Goal: Task Accomplishment & Management: Use online tool/utility

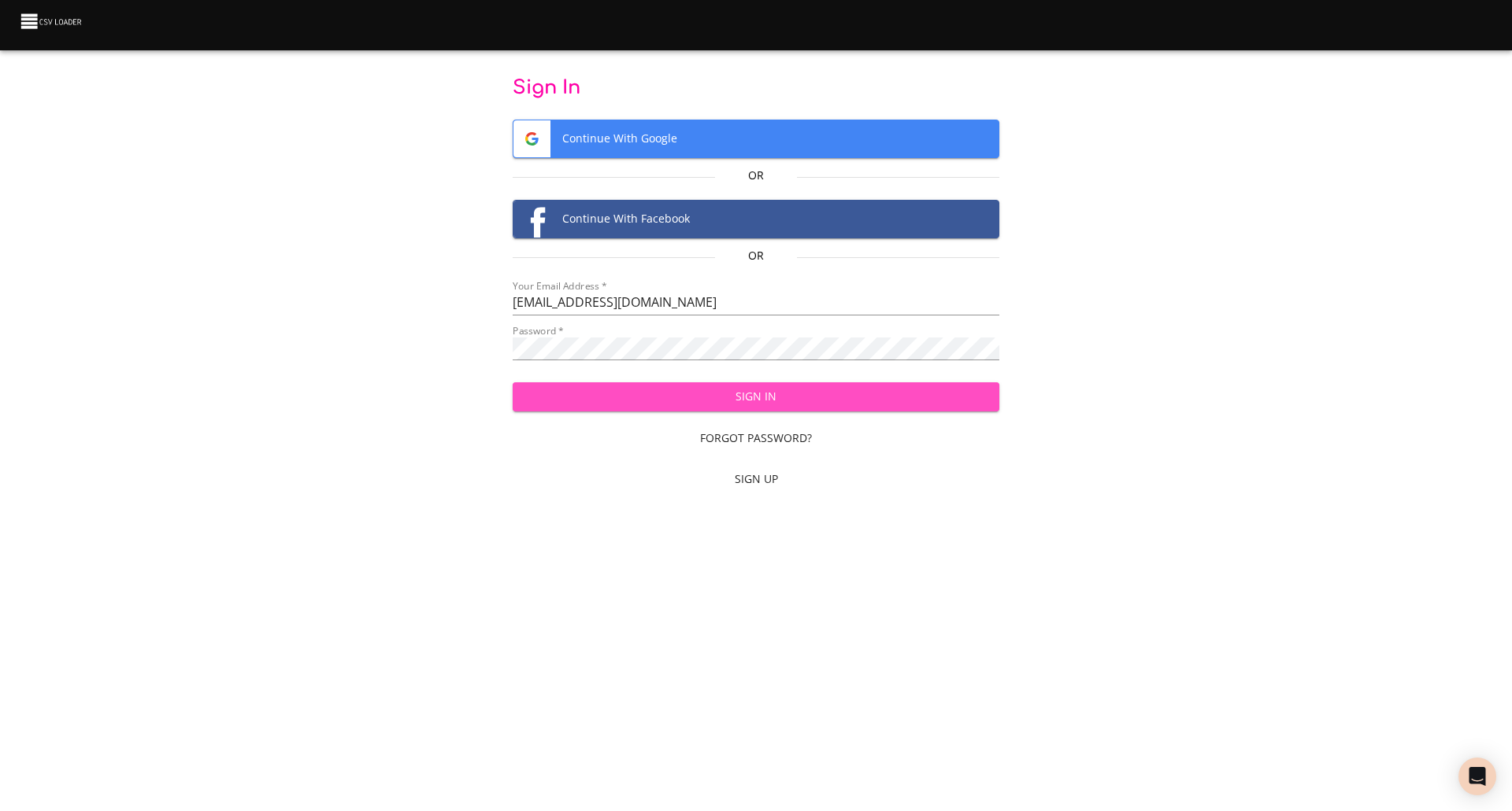
click at [715, 392] on span "Sign In" at bounding box center [756, 397] width 463 height 20
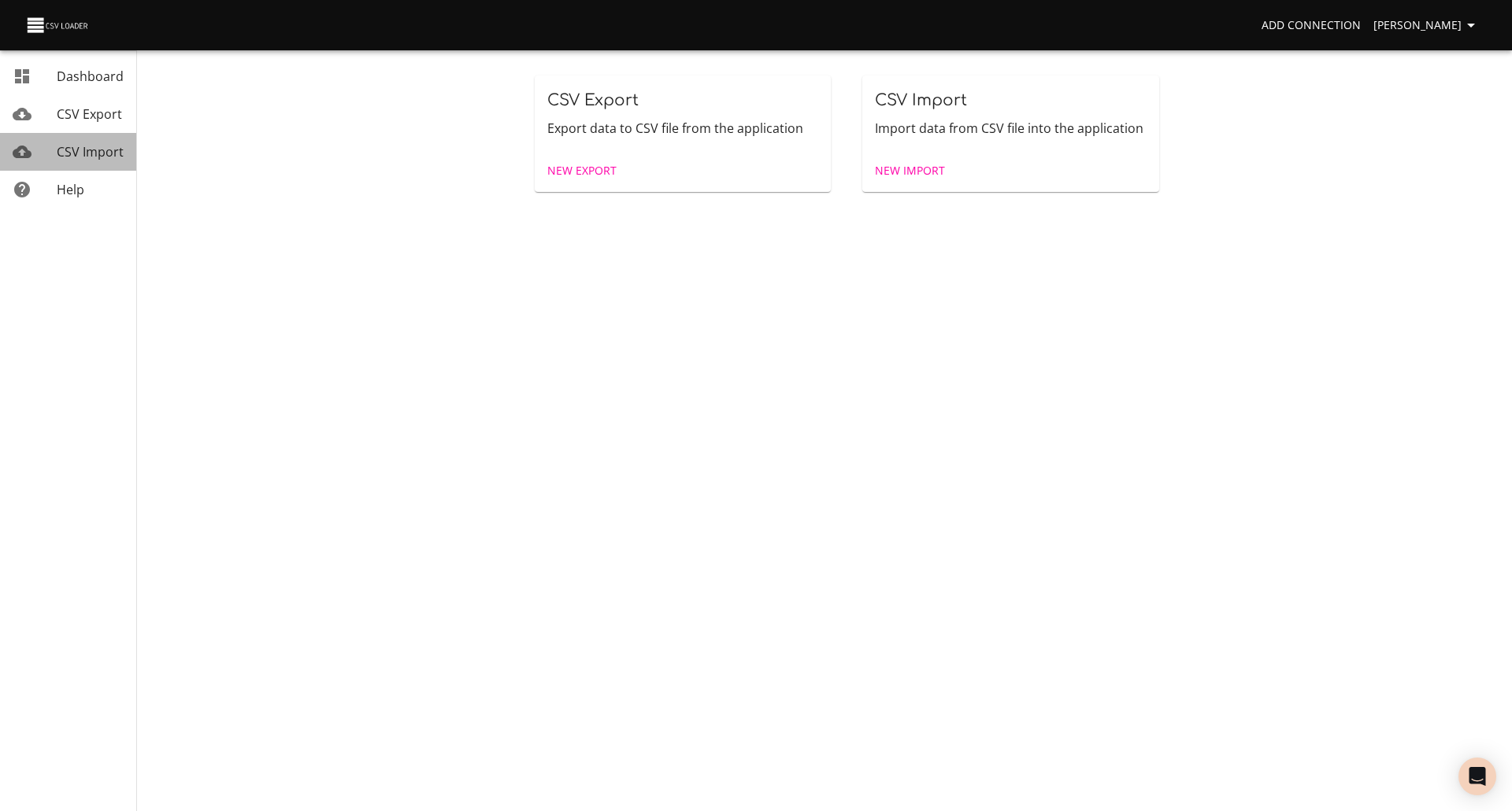
click at [104, 150] on span "CSV Import" at bounding box center [90, 152] width 67 height 18
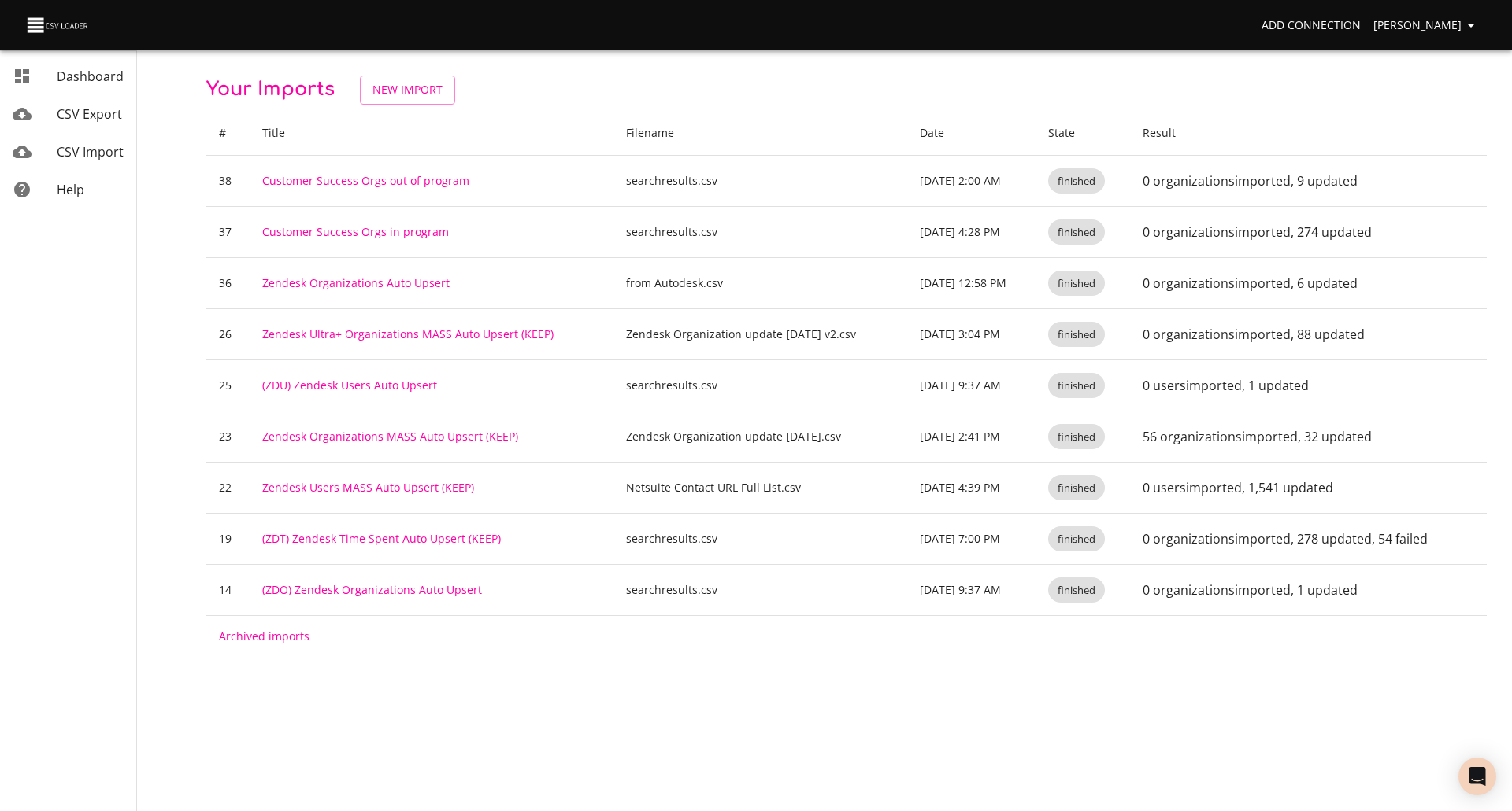
click at [560, 89] on p "Your Imports New Import" at bounding box center [846, 90] width 1280 height 29
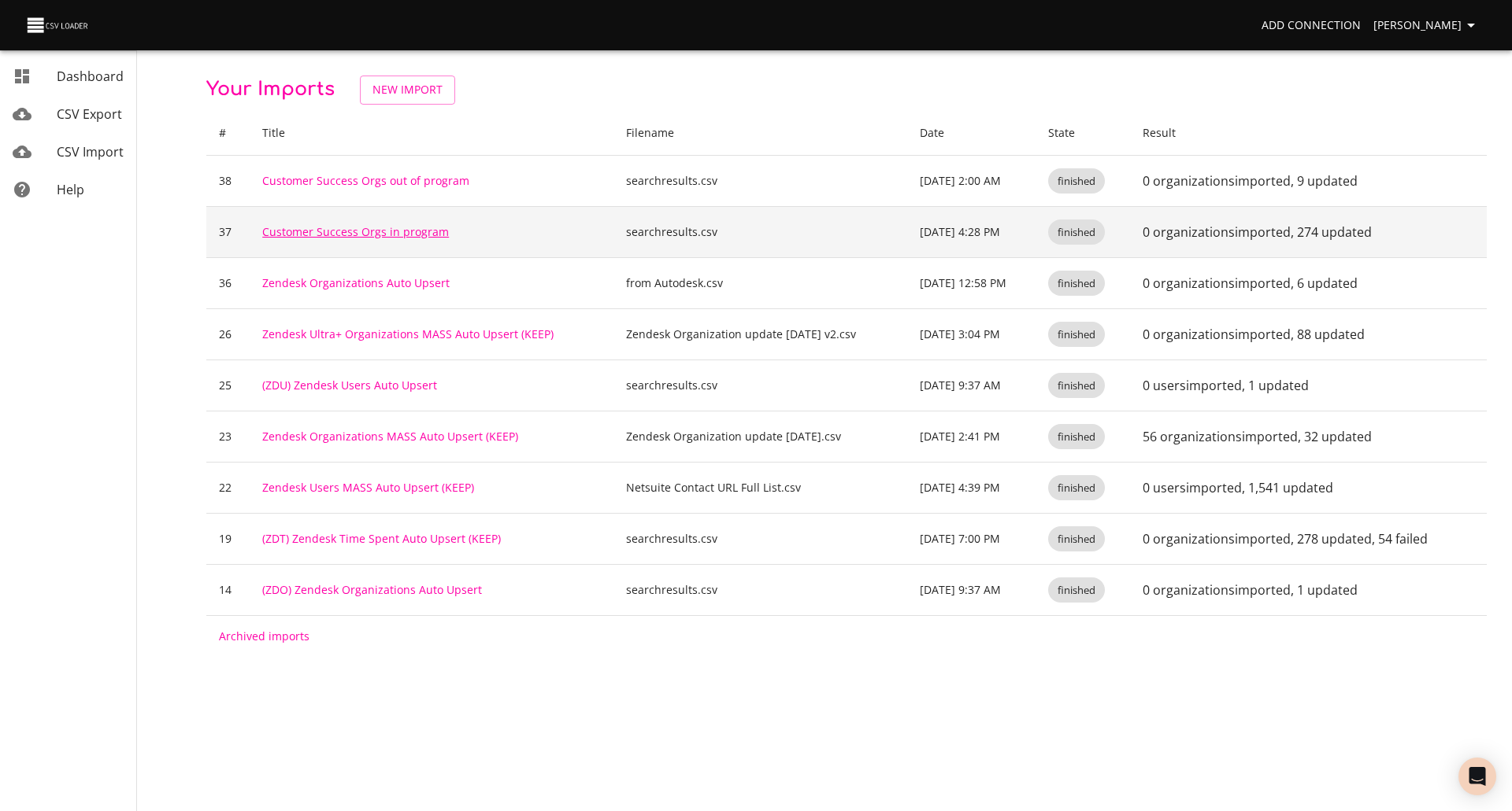
click at [344, 229] on link "Customer Success Orgs in program" at bounding box center [356, 231] width 186 height 15
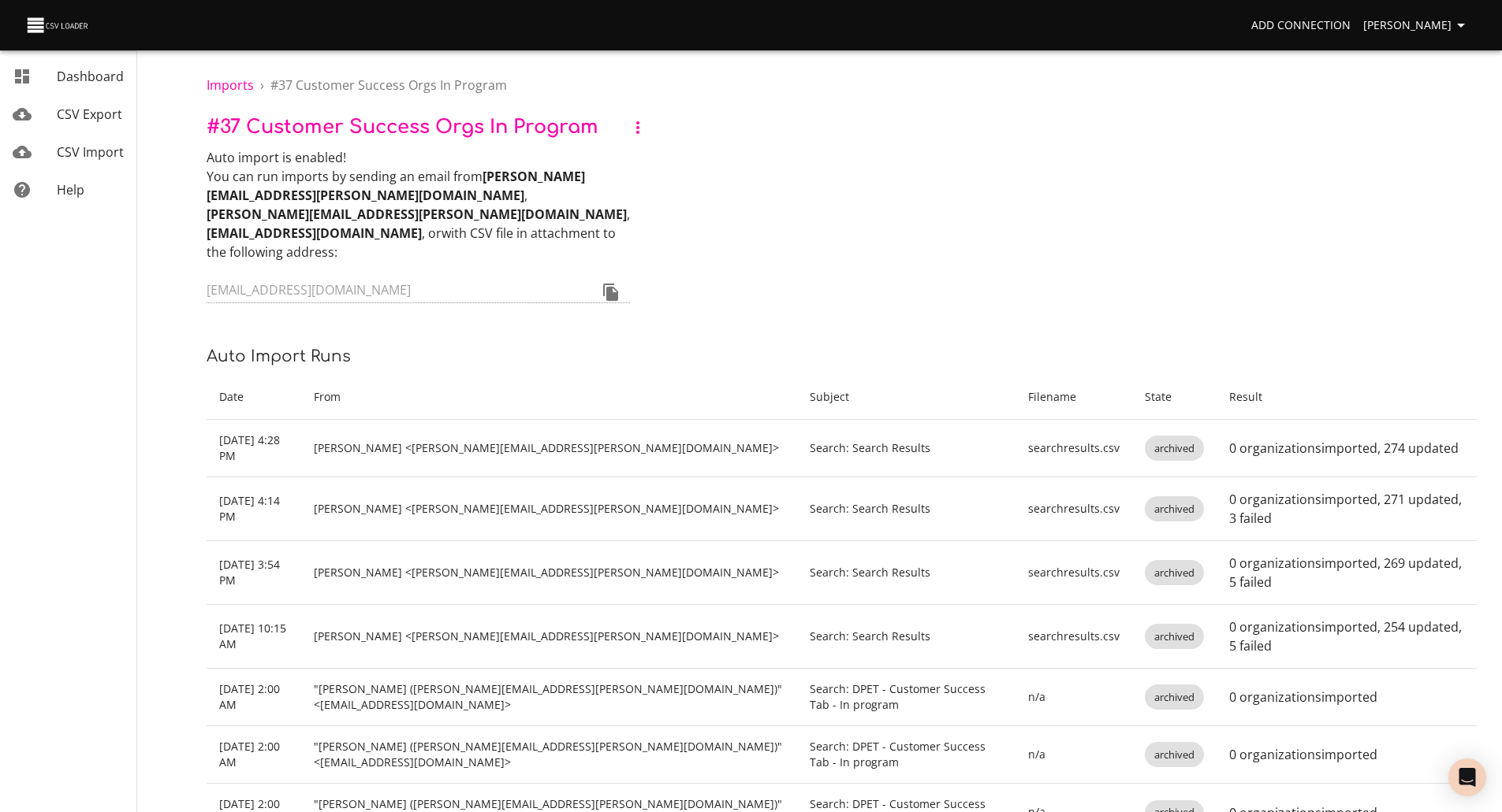
click at [745, 177] on div "Auto import is enabled! You can run imports by sending an email from [PERSON_NA…" at bounding box center [841, 227] width 1269 height 158
click at [786, 240] on div "Auto import is enabled! You can run imports by sending an email from [PERSON_NA…" at bounding box center [841, 227] width 1269 height 158
